Goal: Task Accomplishment & Management: Use online tool/utility

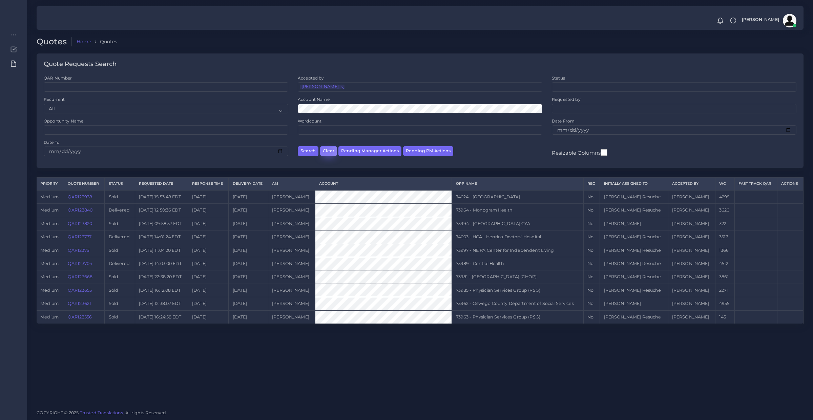
click at [324, 149] on button "Clear" at bounding box center [328, 151] width 17 height 10
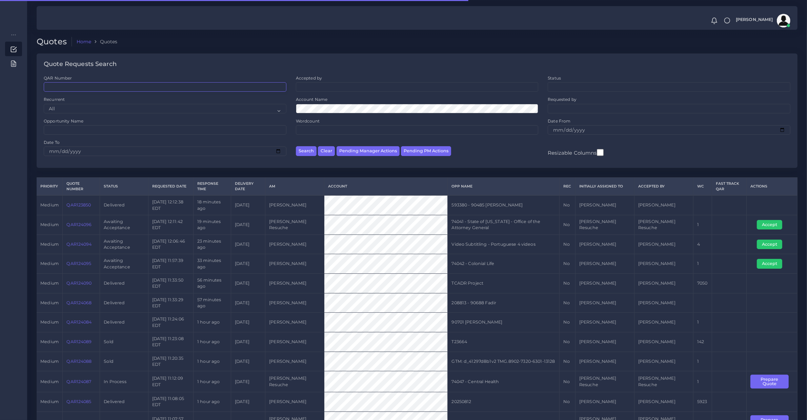
click at [97, 82] on input "QAR Number" at bounding box center [165, 86] width 243 height 9
type input "120522"
click at [296, 146] on button "Search" at bounding box center [306, 151] width 21 height 10
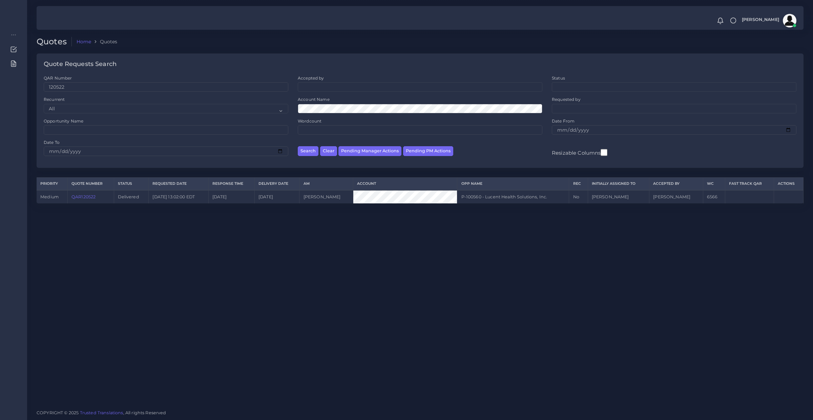
click at [102, 196] on td "QAR120522" at bounding box center [90, 196] width 46 height 13
click at [94, 195] on link "QAR120522" at bounding box center [83, 196] width 24 height 5
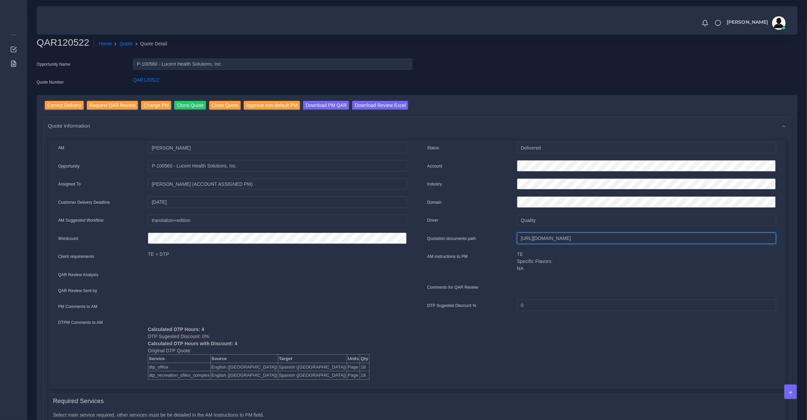
click at [534, 237] on input "[URL][DOMAIN_NAME]" at bounding box center [646, 239] width 259 height 12
click at [225, 311] on div at bounding box center [277, 308] width 269 height 14
click at [68, 108] on input "Correct Delivery" at bounding box center [64, 105] width 39 height 9
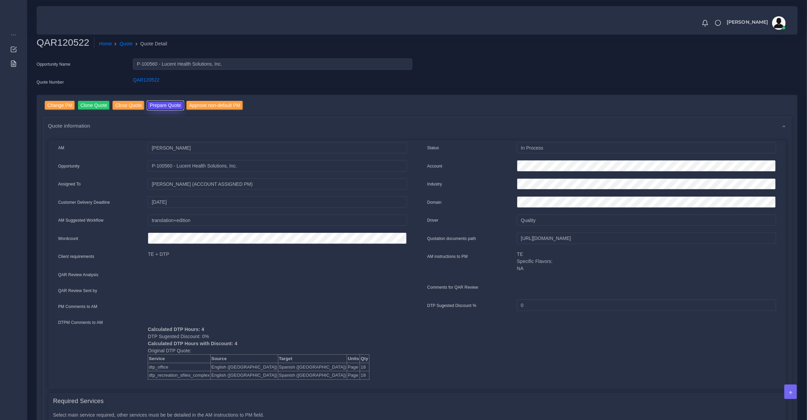
click at [154, 107] on button "Prepare Quote" at bounding box center [165, 105] width 37 height 9
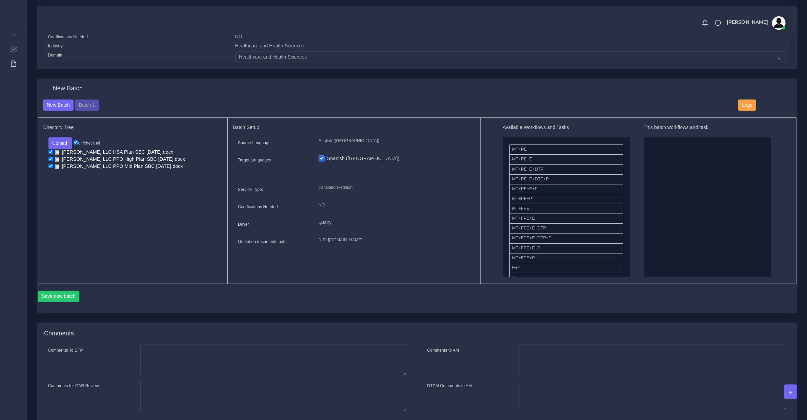
scroll to position [117, 0]
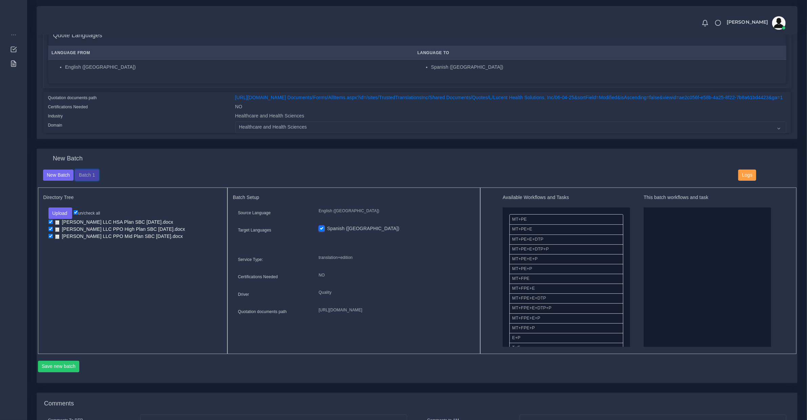
drag, startPoint x: 84, startPoint y: 180, endPoint x: 93, endPoint y: 148, distance: 33.6
click at [84, 180] on button "Batch 1" at bounding box center [87, 176] width 24 height 12
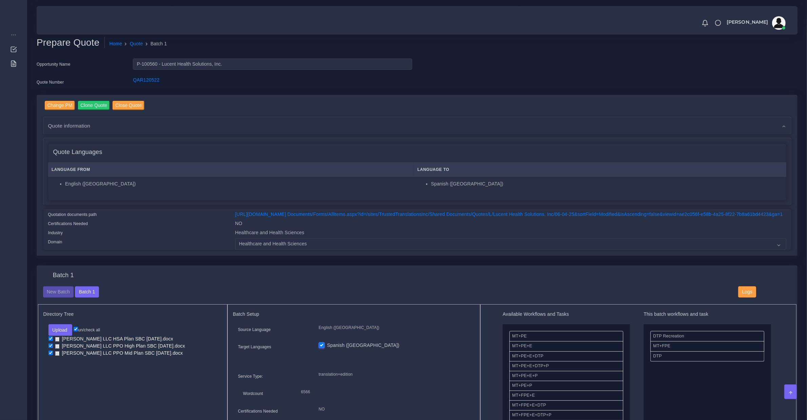
scroll to position [70, 0]
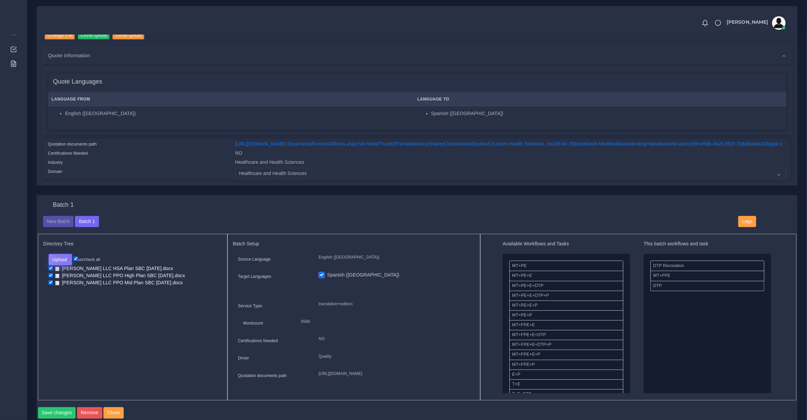
click at [68, 261] on button "Upload" at bounding box center [60, 260] width 24 height 12
click at [71, 287] on label "Files" at bounding box center [72, 285] width 47 height 8
click at [49, 292] on input "checkbox" at bounding box center [50, 290] width 4 height 4
checkbox input "true"
drag, startPoint x: 663, startPoint y: 270, endPoint x: 573, endPoint y: 291, distance: 92.2
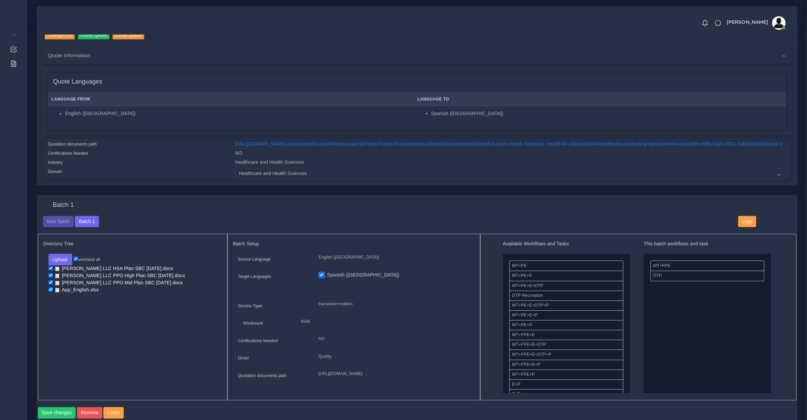
drag, startPoint x: 656, startPoint y: 282, endPoint x: 524, endPoint y: 292, distance: 132.9
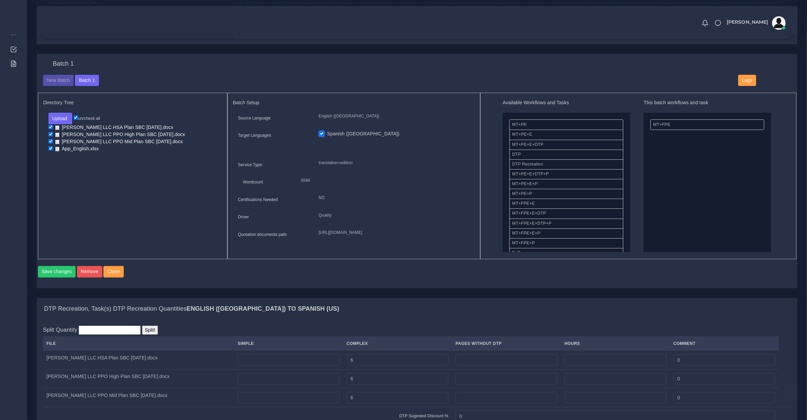
scroll to position [353, 0]
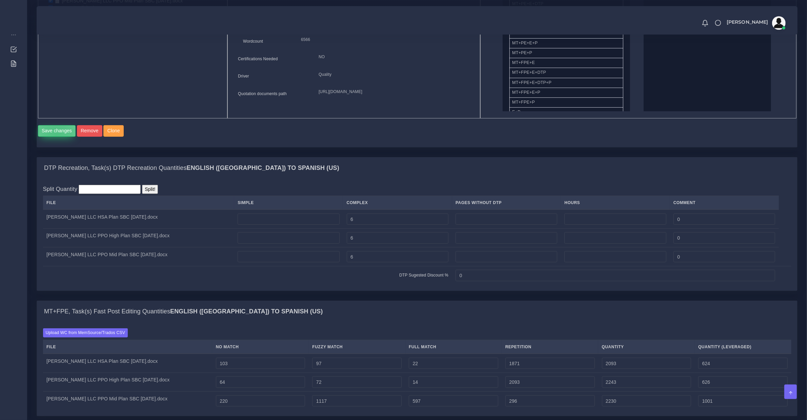
click at [56, 137] on button "Save changes" at bounding box center [57, 131] width 38 height 12
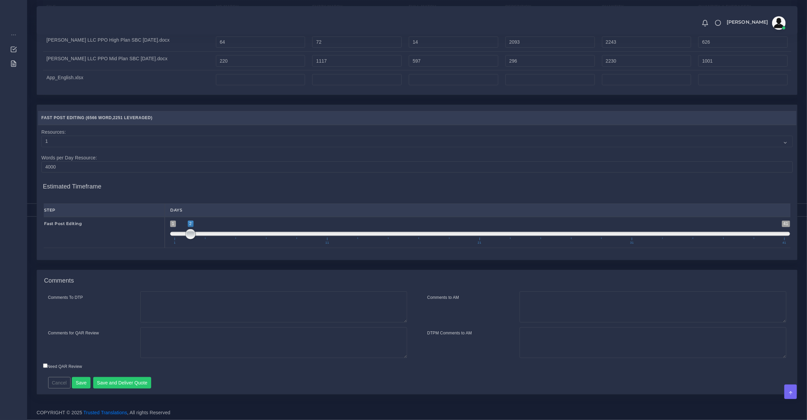
scroll to position [180, 0]
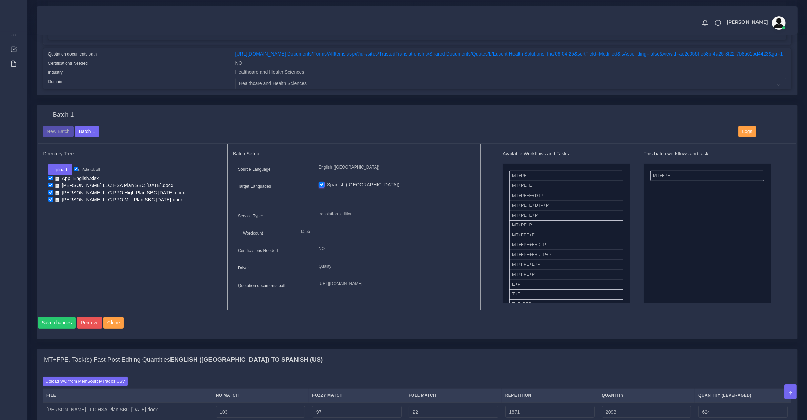
click at [52, 188] on input "checkbox" at bounding box center [50, 185] width 4 height 4
checkbox input "false"
click at [51, 195] on input "checkbox" at bounding box center [50, 192] width 4 height 4
checkbox input "false"
click at [51, 202] on input "checkbox" at bounding box center [50, 200] width 4 height 4
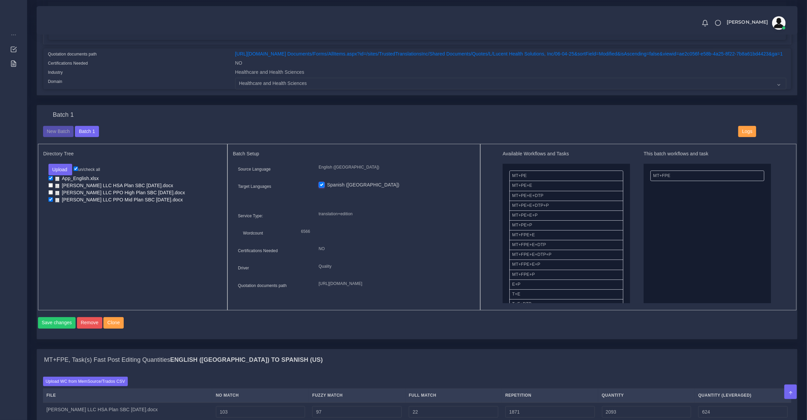
checkbox input "false"
click at [57, 329] on button "Save changes" at bounding box center [57, 323] width 38 height 12
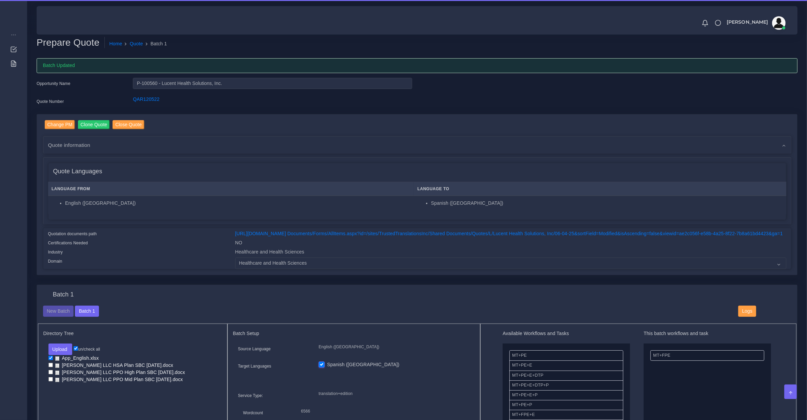
scroll to position [424, 0]
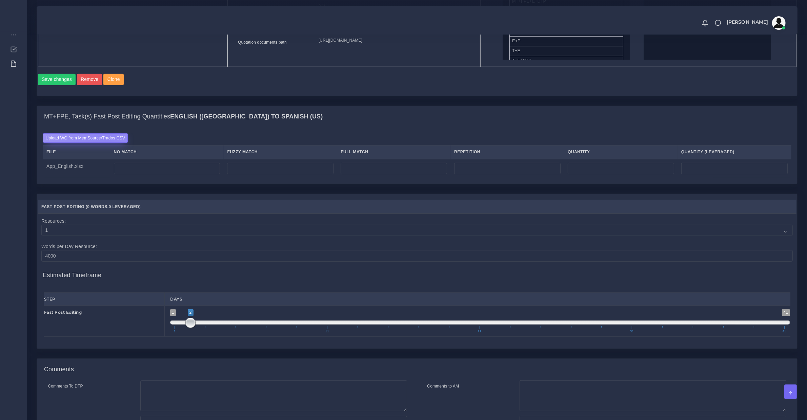
click at [107, 143] on label "Upload WC from MemSource/Trados CSV" at bounding box center [85, 138] width 85 height 9
click at [0, 0] on input "Upload WC from MemSource/Trados CSV" at bounding box center [0, 0] width 0 height 0
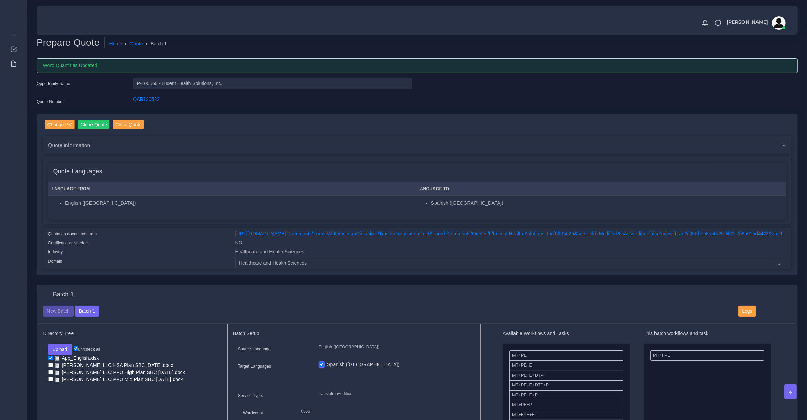
scroll to position [494, 0]
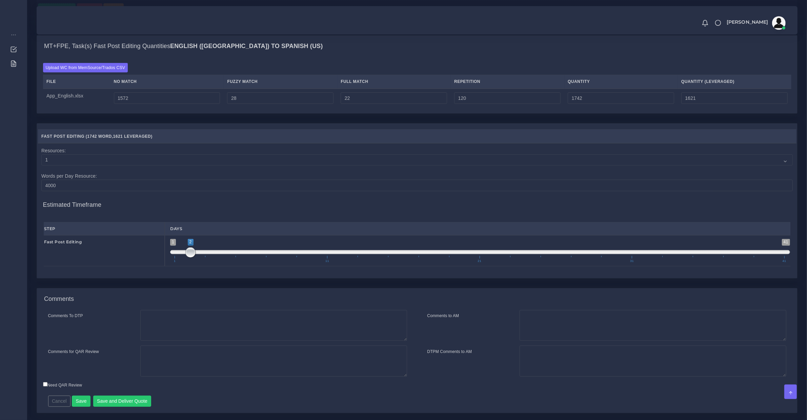
drag, startPoint x: 184, startPoint y: 281, endPoint x: 142, endPoint y: 286, distance: 42.3
click at [142, 267] on div "Fast Post Editing 1 41 2 2 2 — 2 1 11 21 31 41 2;2" at bounding box center [417, 250] width 757 height 31
drag, startPoint x: 192, startPoint y: 285, endPoint x: 162, endPoint y: 287, distance: 30.2
click at [162, 267] on div "Fast Post Editing 1 41 2 2 2 — 2 1 11 21 31 41 2;2" at bounding box center [417, 250] width 757 height 31
drag, startPoint x: 189, startPoint y: 286, endPoint x: 199, endPoint y: 291, distance: 11.7
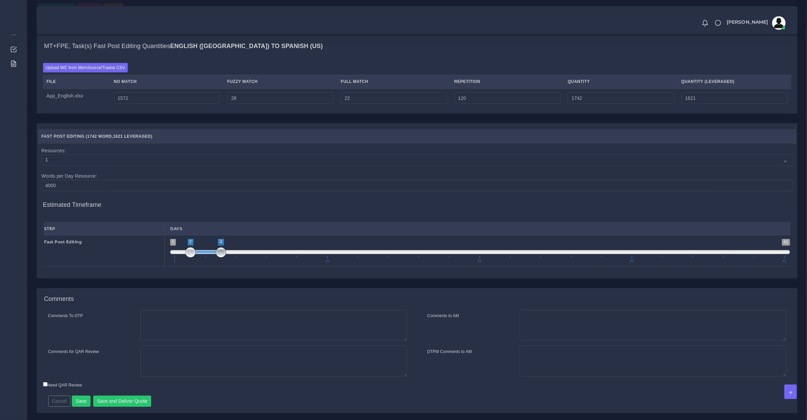
click at [216, 263] on span "1 41 2 4 2 — 4 1 11 21 31 41" at bounding box center [480, 251] width 620 height 24
drag, startPoint x: 179, startPoint y: 287, endPoint x: 150, endPoint y: 287, distance: 28.8
click at [150, 267] on div "Fast Post Editing 1 41 2 4 2 — 4 1 11 21 31 41 1;4" at bounding box center [417, 250] width 757 height 31
type input "1;1"
drag, startPoint x: 218, startPoint y: 286, endPoint x: 131, endPoint y: 280, distance: 86.6
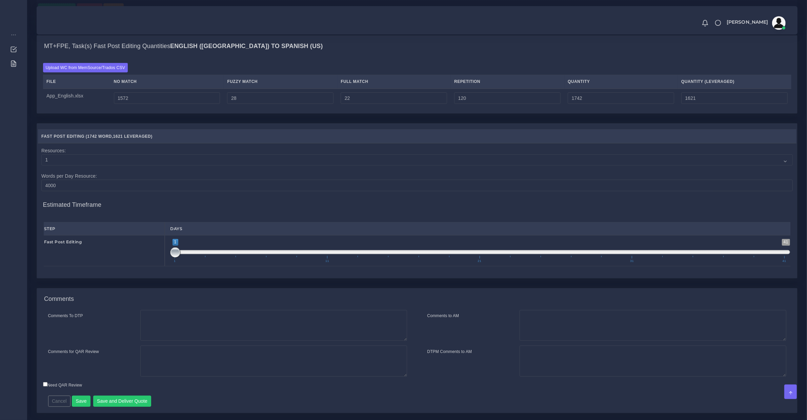
click at [131, 267] on div "Fast Post Editing 1 41 1 1 1 — 1 1 11 21 31 41 1;1" at bounding box center [417, 250] width 757 height 31
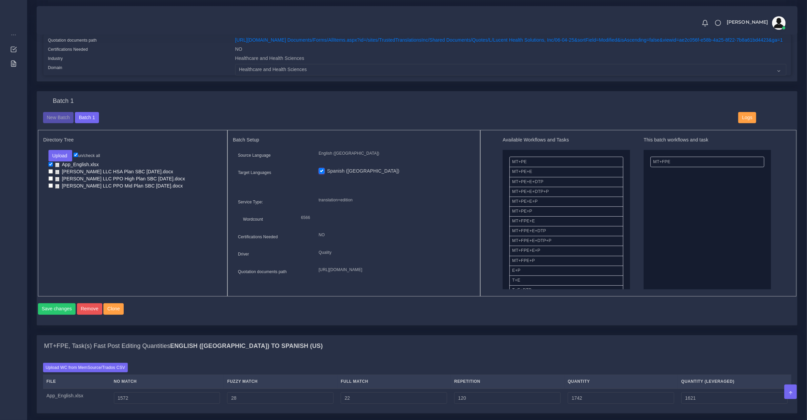
scroll to position [547, 0]
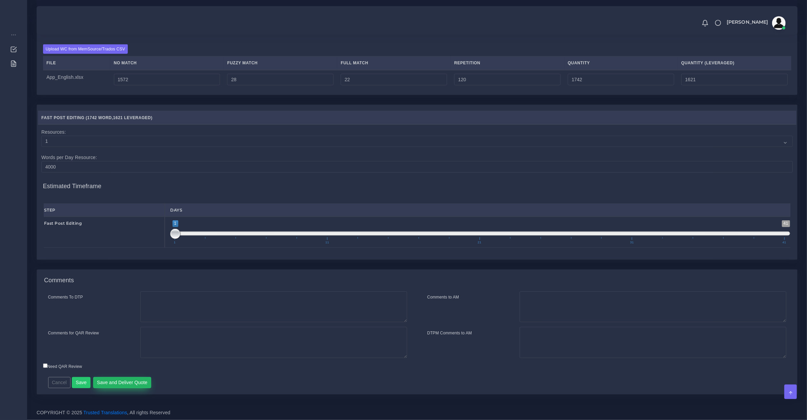
click at [144, 382] on button "Save and Deliver Quote" at bounding box center [122, 383] width 58 height 12
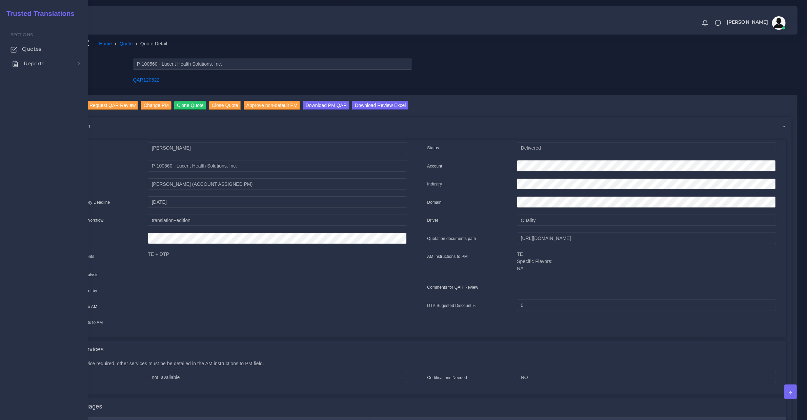
click at [18, 60] on link "Reports" at bounding box center [44, 64] width 78 height 14
click at [28, 48] on span "Quotes" at bounding box center [33, 48] width 19 height 7
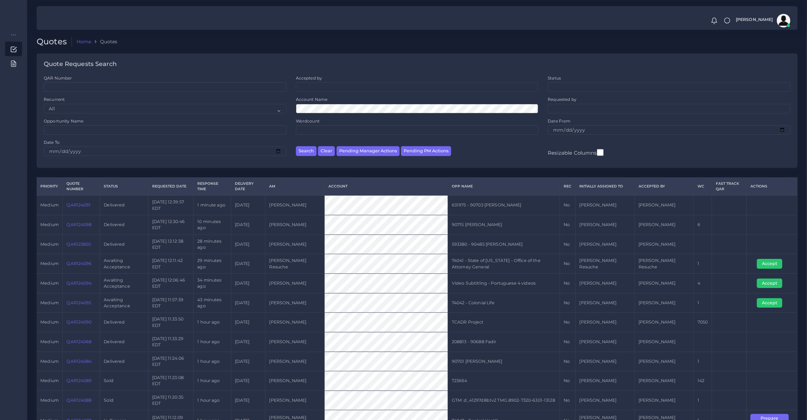
click at [412, 146] on div "Search Clear Pending Manager Actions Pending PM Actions" at bounding box center [417, 150] width 252 height 21
click at [414, 148] on button "Pending PM Actions" at bounding box center [426, 151] width 50 height 10
select select "awaiting_acceptance"
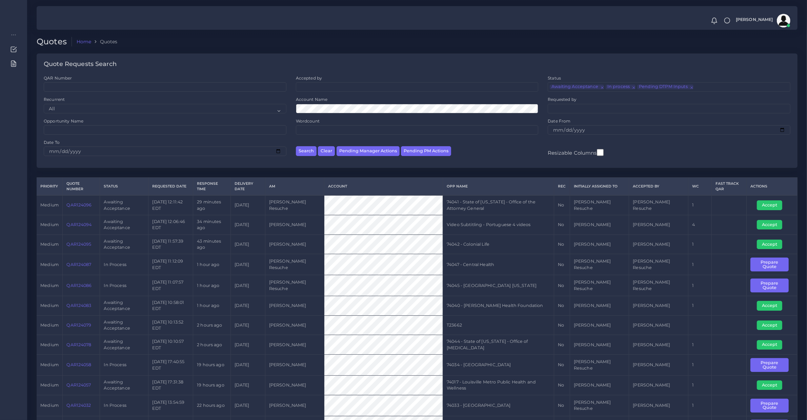
scroll to position [70, 0]
